Goal: Task Accomplishment & Management: Use online tool/utility

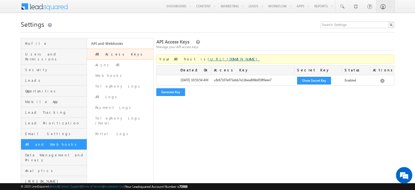
drag, startPoint x: 248, startPoint y: 59, endPoint x: 185, endPoint y: 60, distance: 62.8
click at [185, 60] on div "Your API host is [URL][DOMAIN_NAME]" at bounding box center [275, 58] width 238 height 9
copy link "[URL][DOMAIN_NAME]"
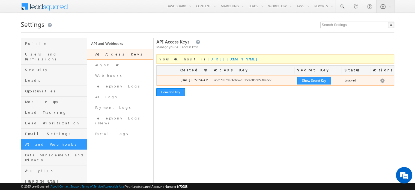
click at [309, 84] on div "Show Secret Key" at bounding box center [319, 82] width 48 height 8
click at [309, 82] on button "Show Secret Key" at bounding box center [314, 81] width 34 height 8
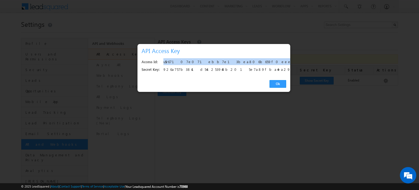
drag, startPoint x: 163, startPoint y: 62, endPoint x: 233, endPoint y: 62, distance: 69.9
click at [233, 62] on div "Access Id: u$r67107e071ebb7e13bea806b659f0eee7" at bounding box center [214, 62] width 145 height 8
copy div "u$r67107e071ebb7e13bea806b659f0eee7"
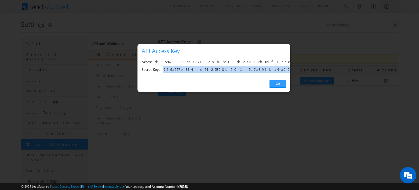
drag, startPoint x: 162, startPoint y: 69, endPoint x: 262, endPoint y: 69, distance: 99.4
click at [262, 69] on div "Secret Key: [ENCRYPTION_KEY]" at bounding box center [214, 70] width 145 height 8
copy div "926a757b3841d54c253948b2015e7a89fba4ea29"
click at [280, 82] on link "Ok" at bounding box center [278, 84] width 17 height 8
